Goal: Register for event/course

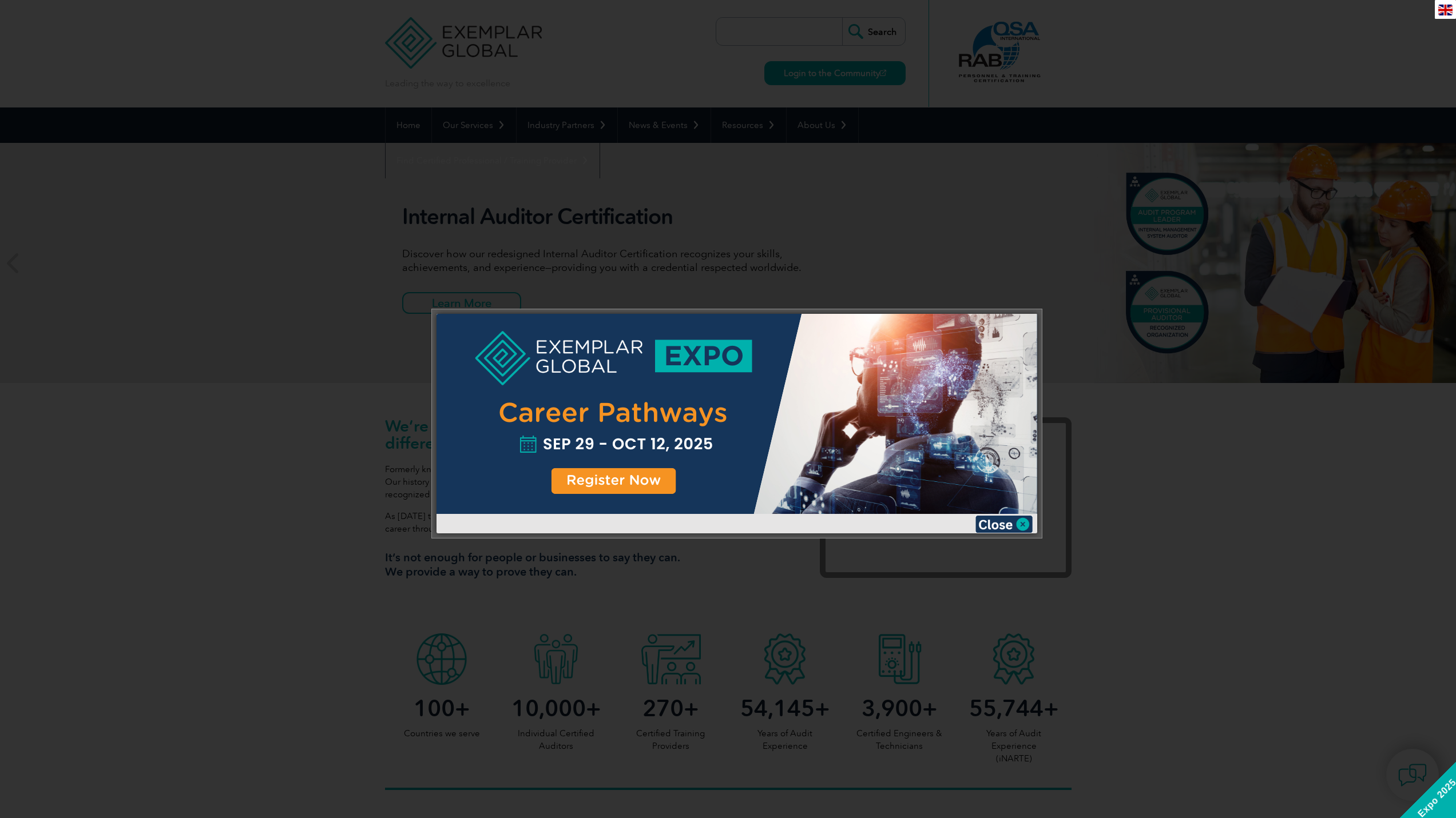
click at [620, 484] on div at bounding box center [736, 414] width 601 height 200
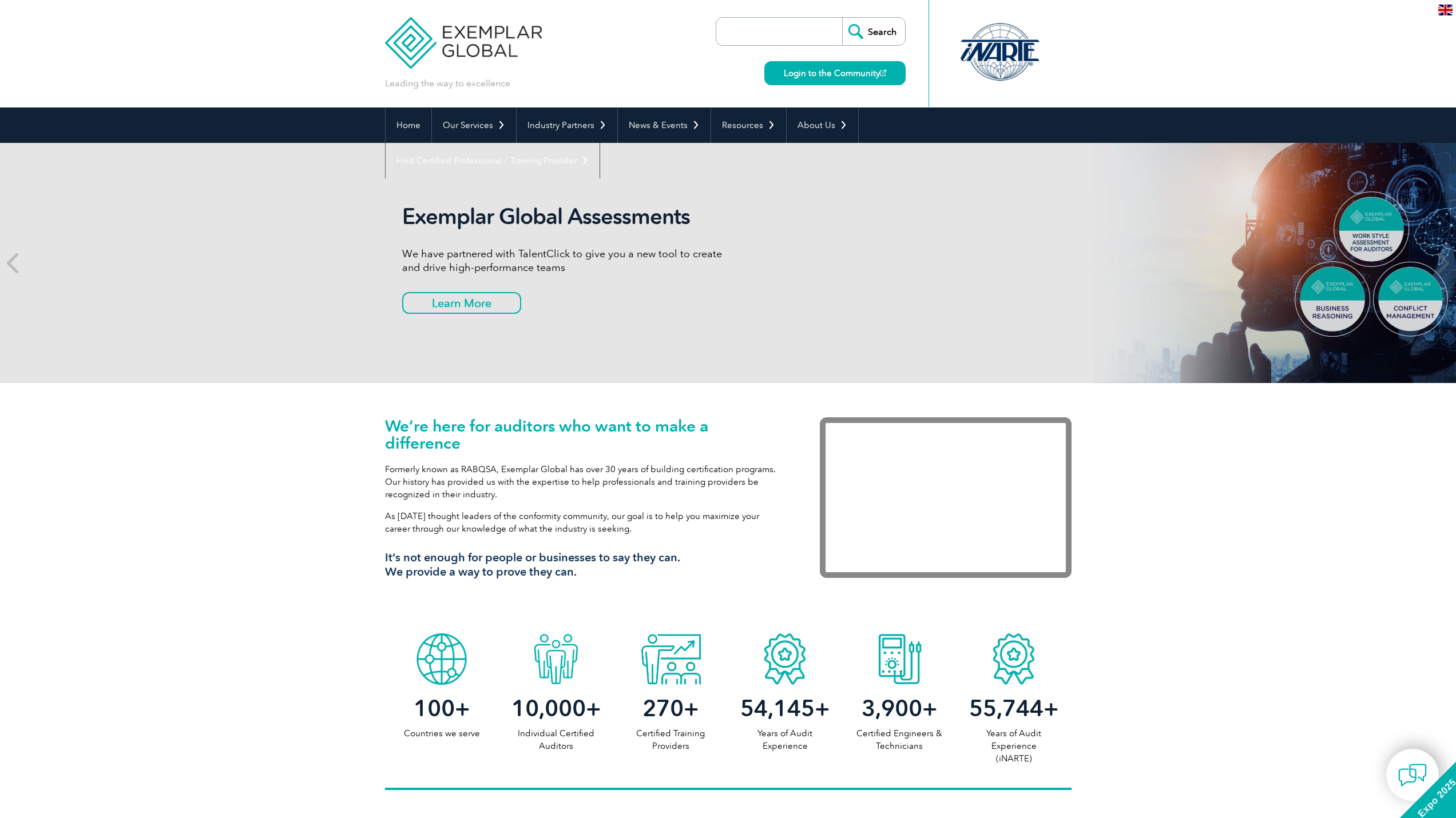
click at [815, 74] on link "Login to the Community" at bounding box center [835, 73] width 141 height 24
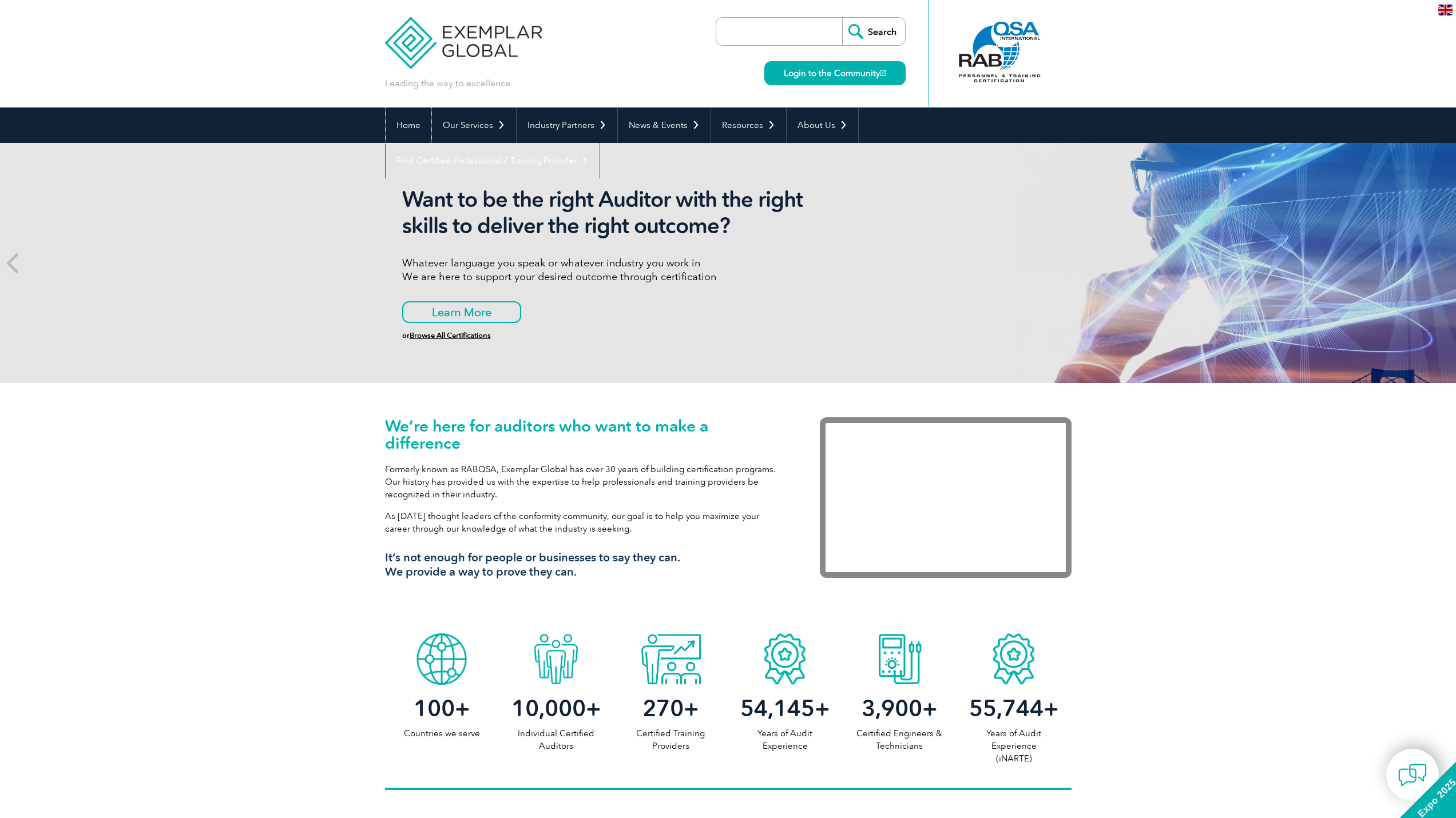
click at [406, 124] on link "Home" at bounding box center [408, 125] width 46 height 36
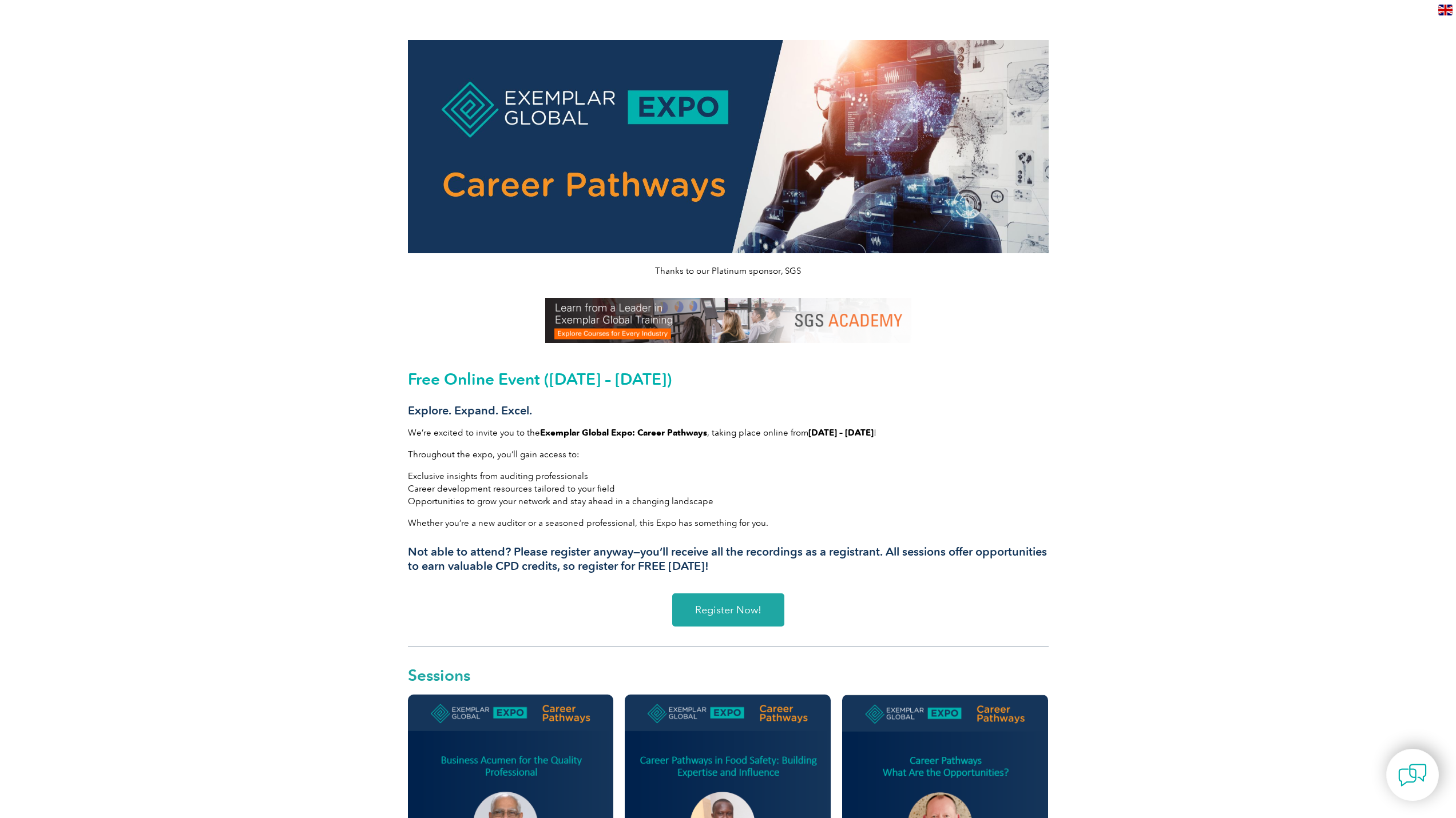
click at [727, 614] on span "Register Now!" at bounding box center [728, 610] width 66 height 10
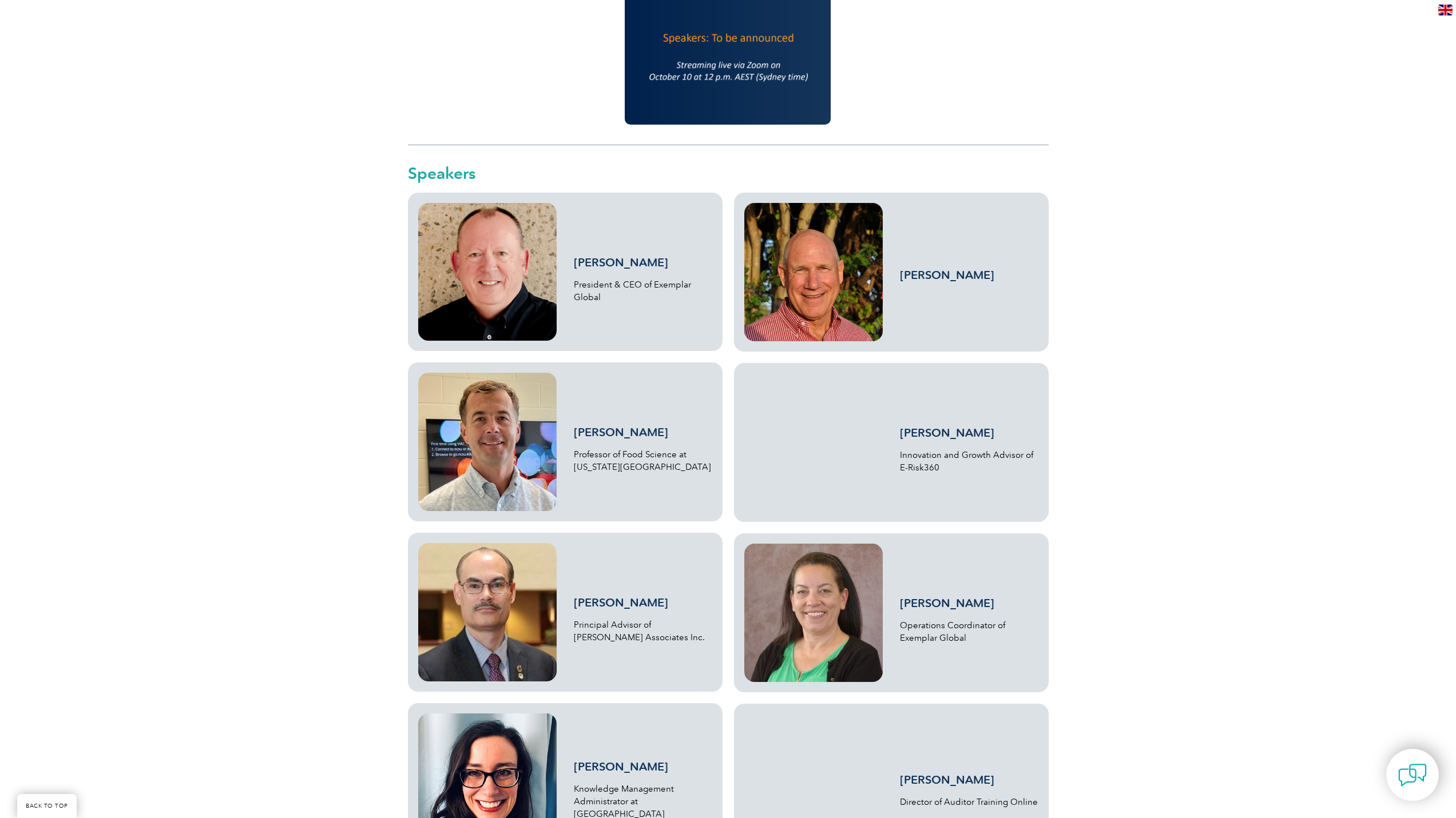
scroll to position [2097, 0]
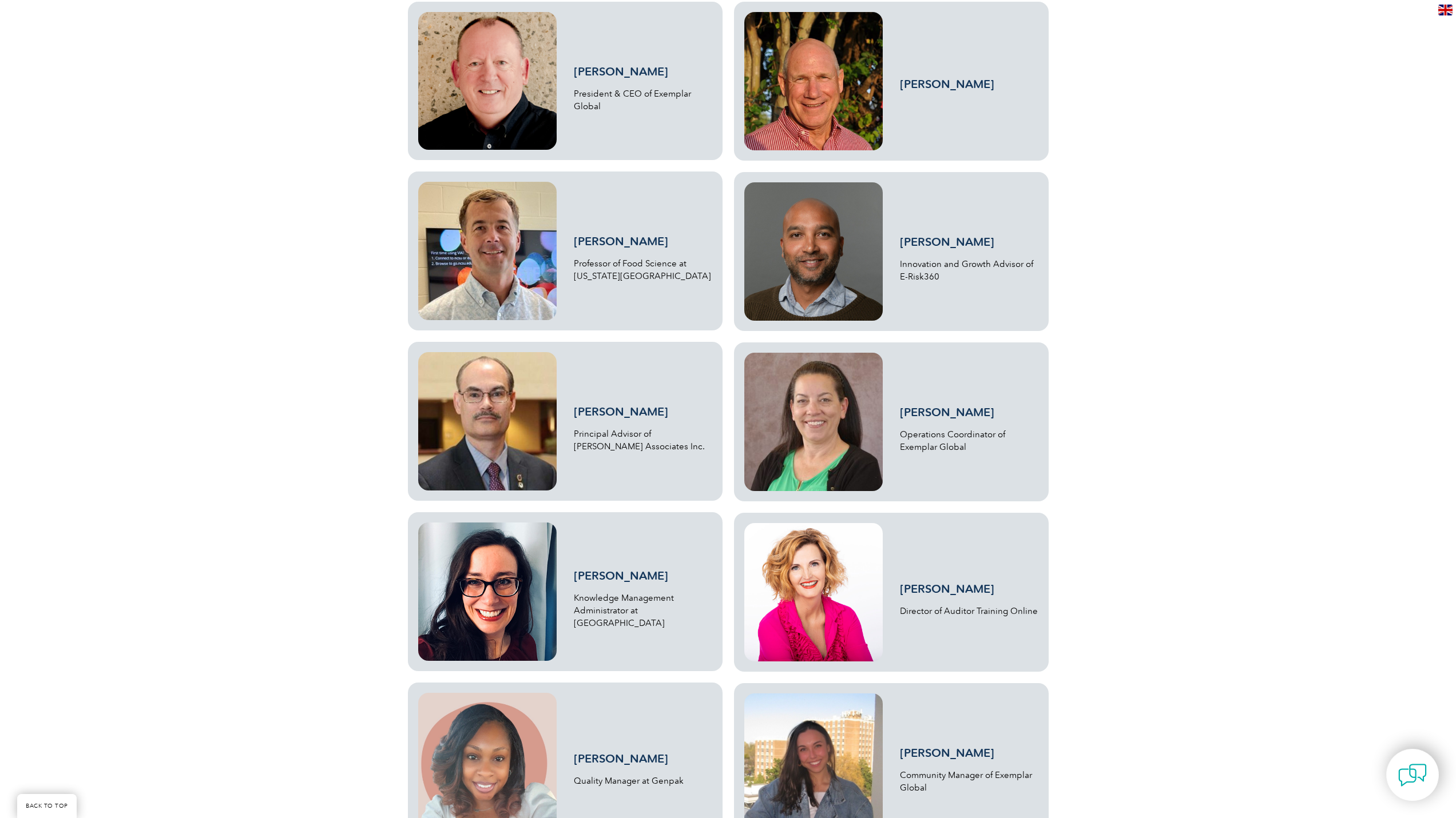
click at [811, 582] on img at bounding box center [813, 592] width 138 height 138
